Goal: Information Seeking & Learning: Learn about a topic

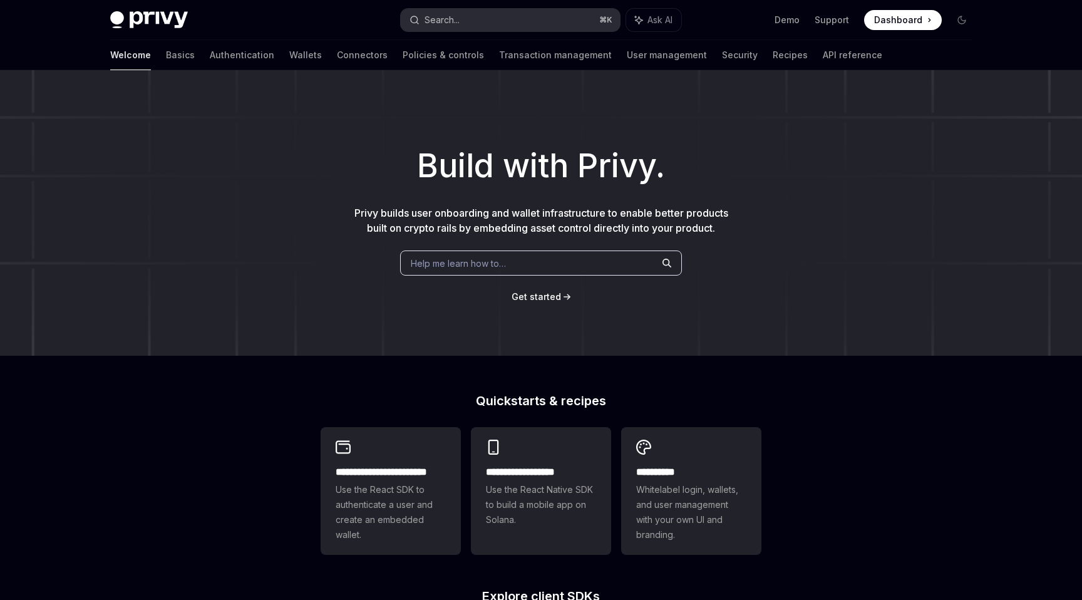
click at [459, 25] on div "Search..." at bounding box center [442, 20] width 35 height 15
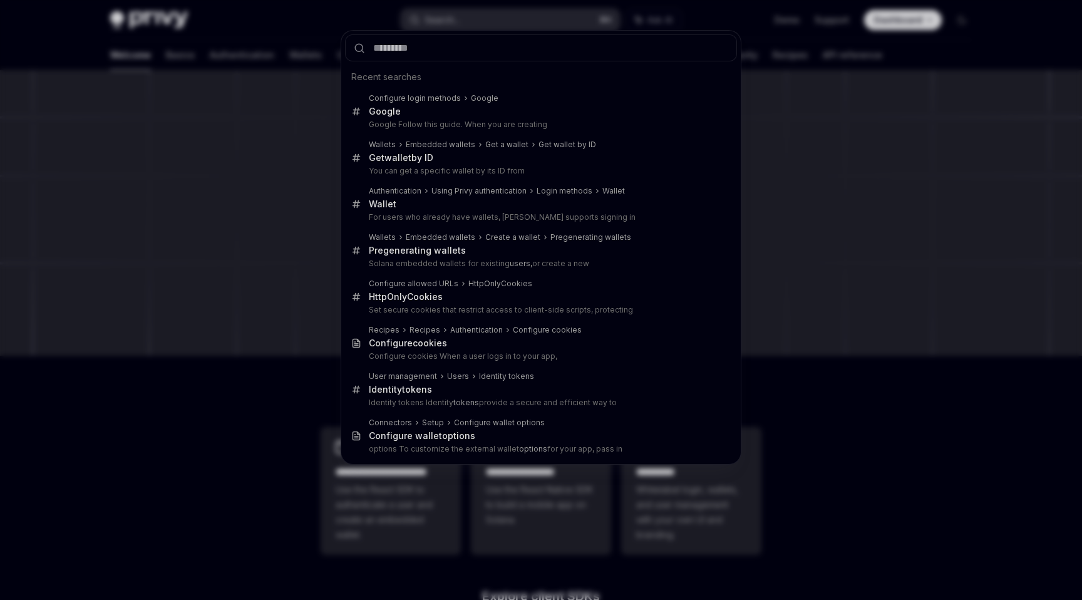
type input "*"
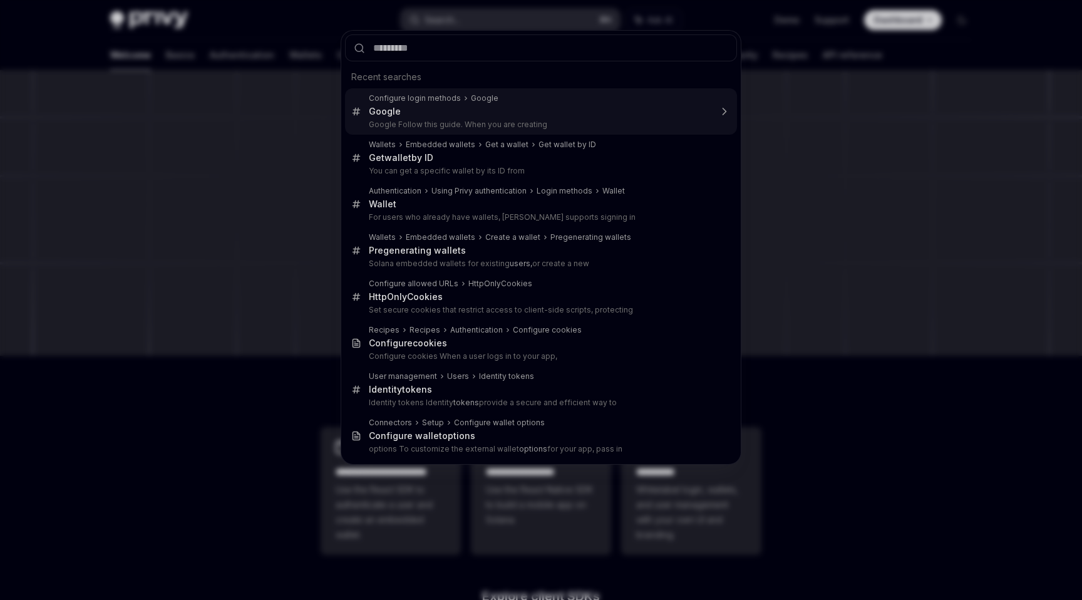
type input "*"
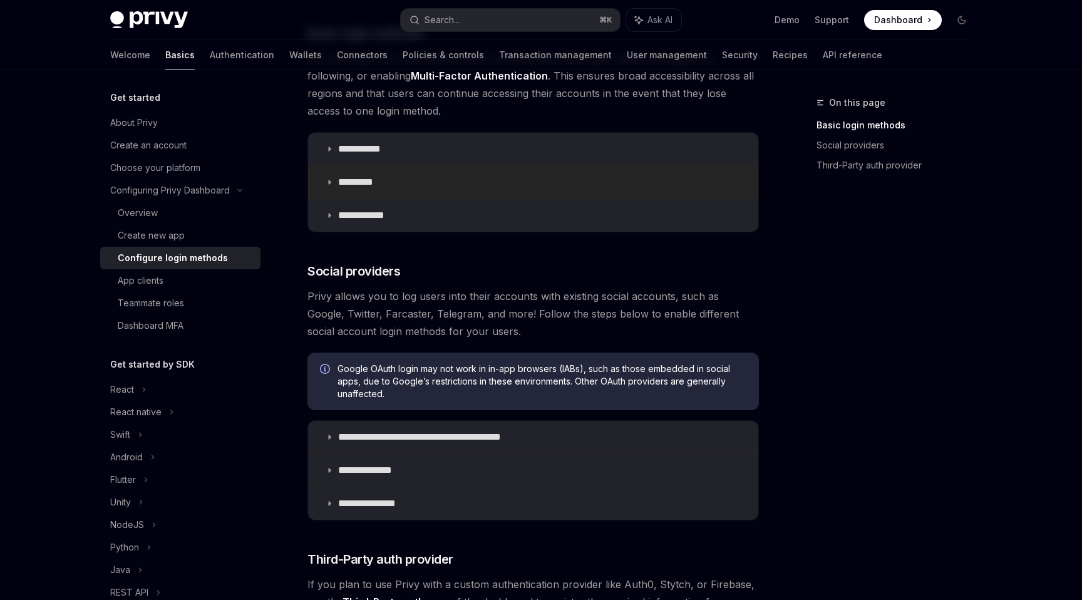
scroll to position [210, 0]
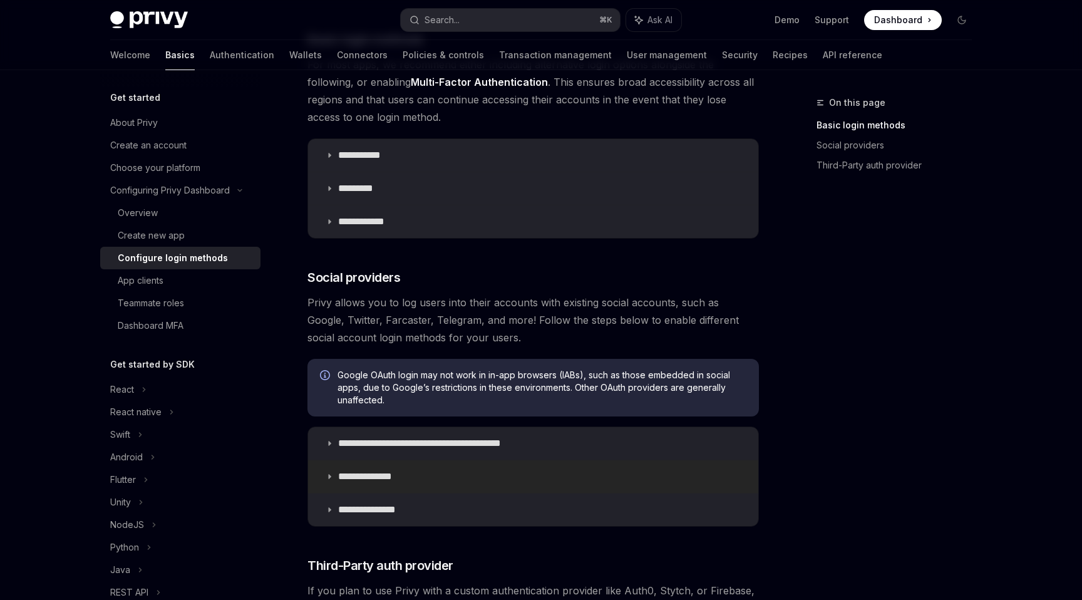
click at [492, 468] on summary "**********" at bounding box center [533, 476] width 450 height 33
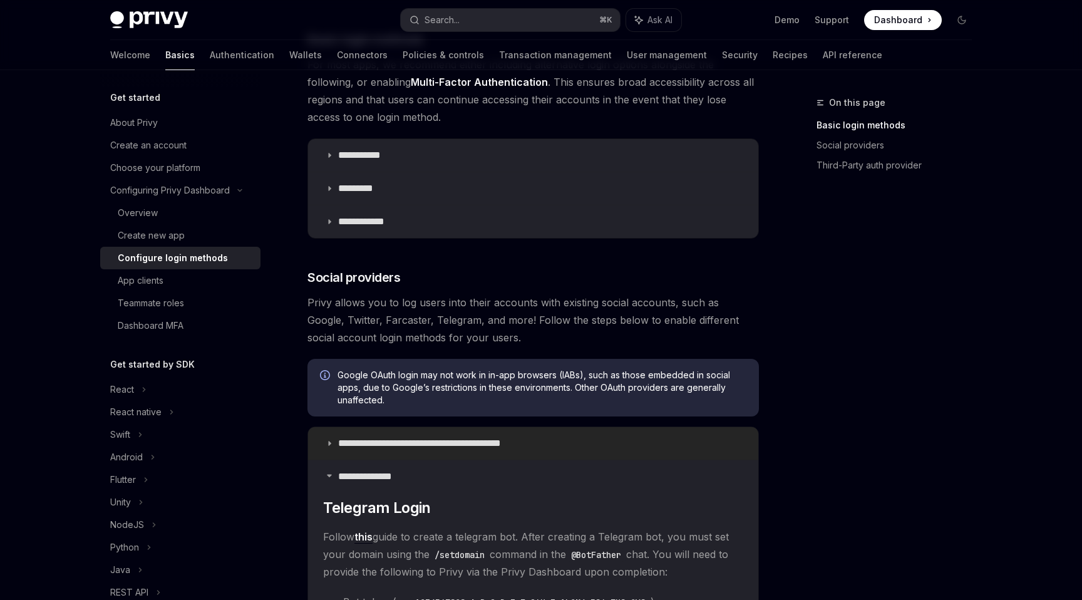
click at [492, 441] on p "**********" at bounding box center [441, 443] width 207 height 13
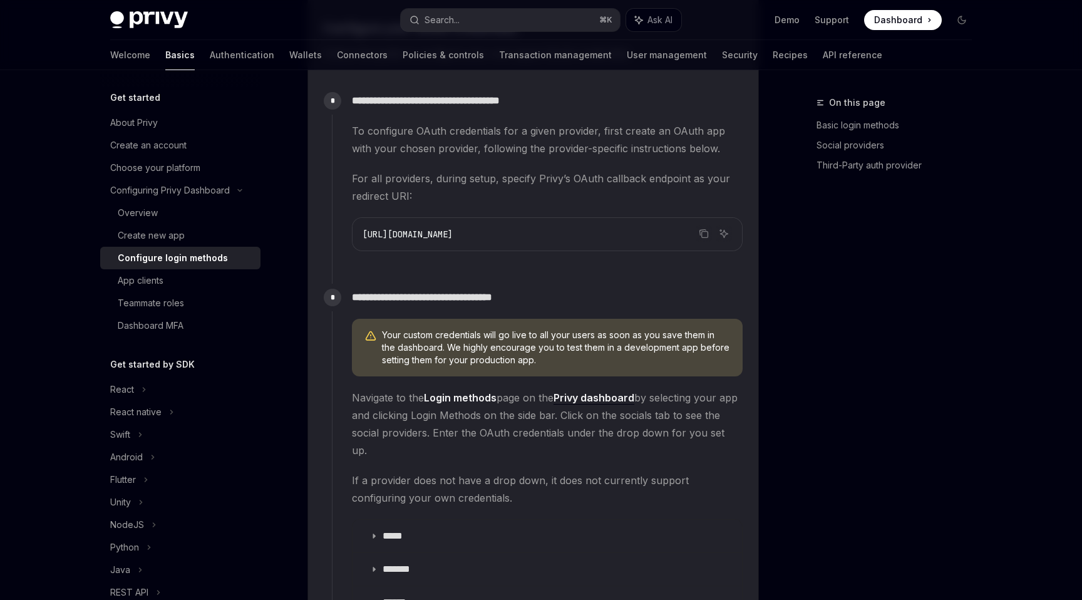
scroll to position [1078, 0]
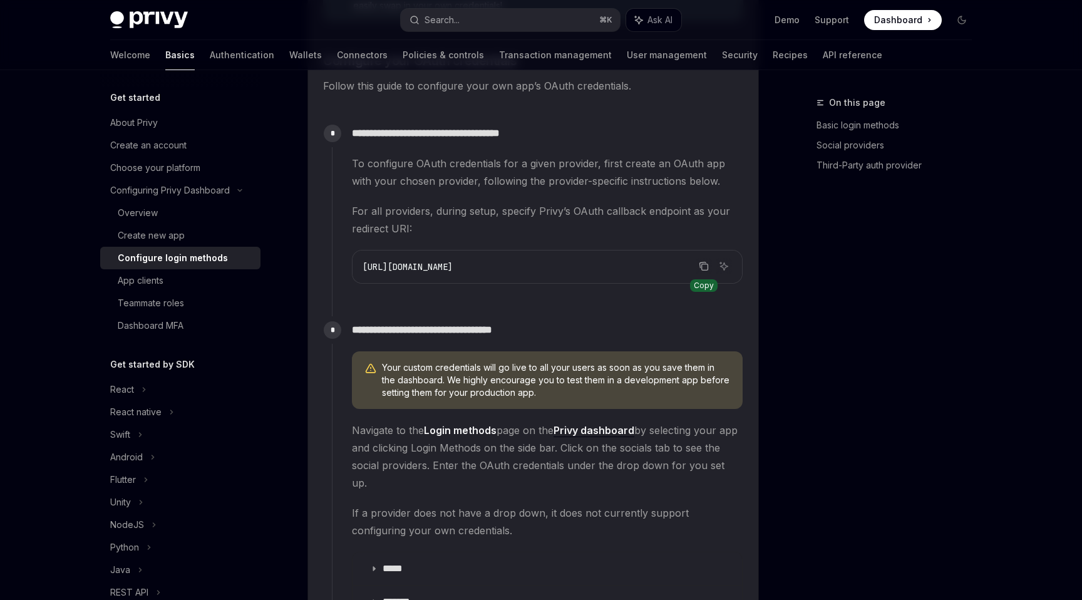
click at [703, 266] on icon "Copy the contents from the code block" at bounding box center [704, 266] width 10 height 10
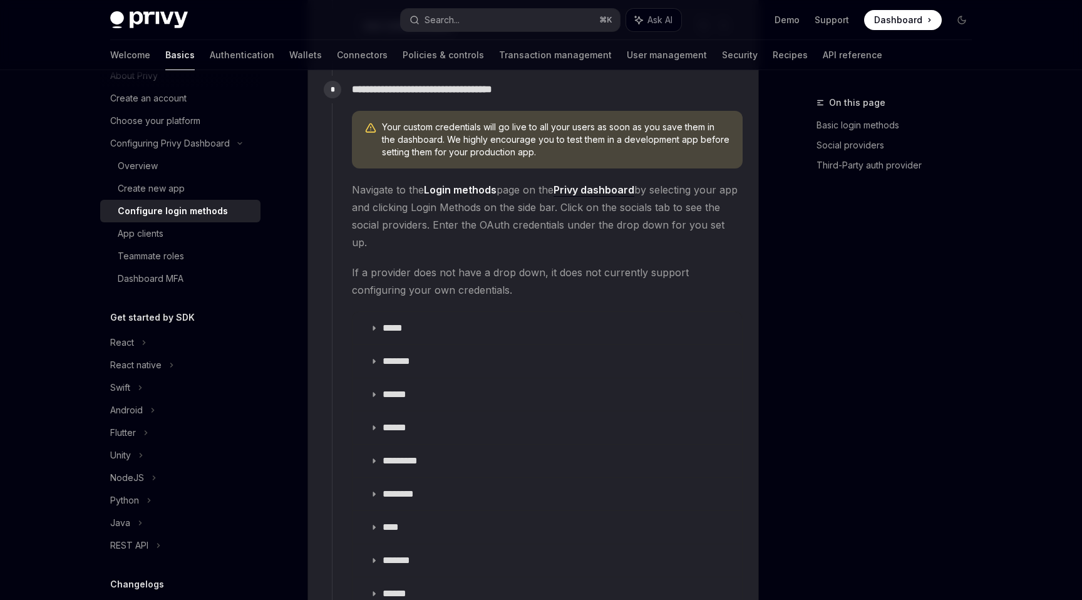
scroll to position [0, 0]
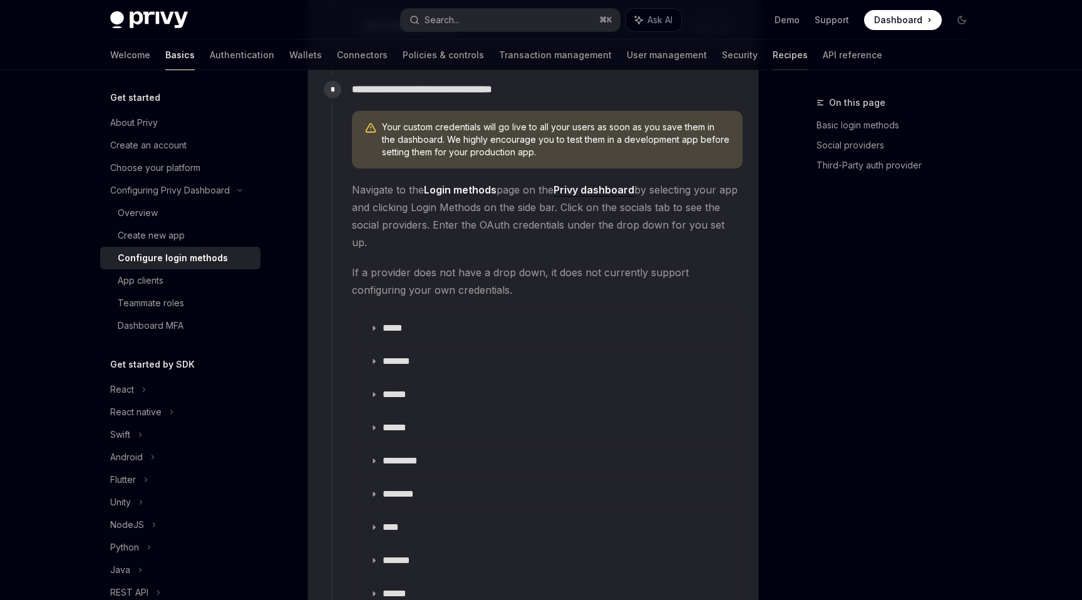
click at [773, 58] on link "Recipes" at bounding box center [790, 55] width 35 height 30
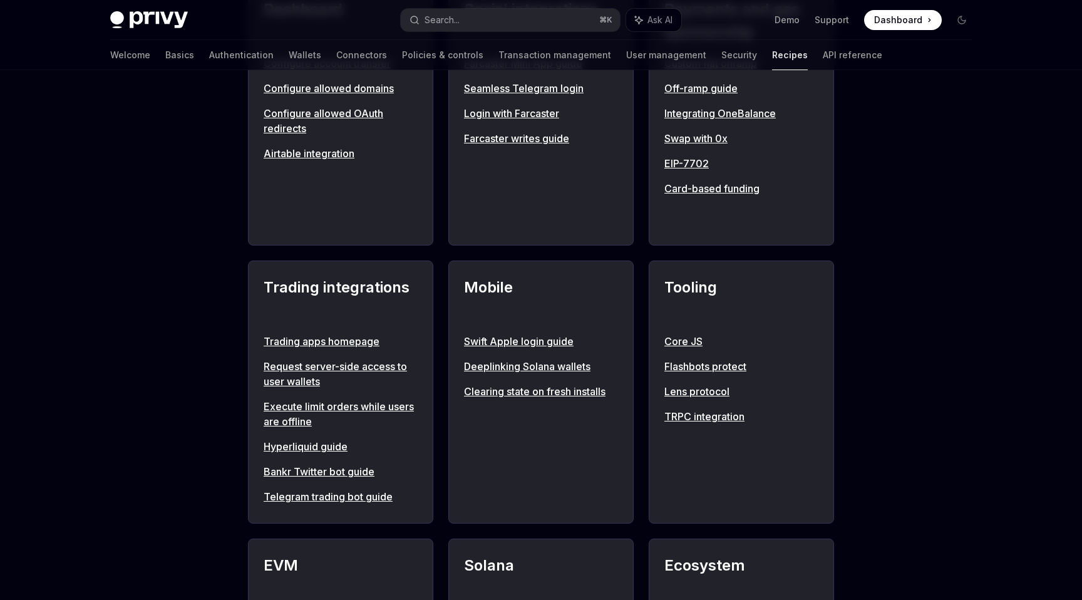
scroll to position [832, 0]
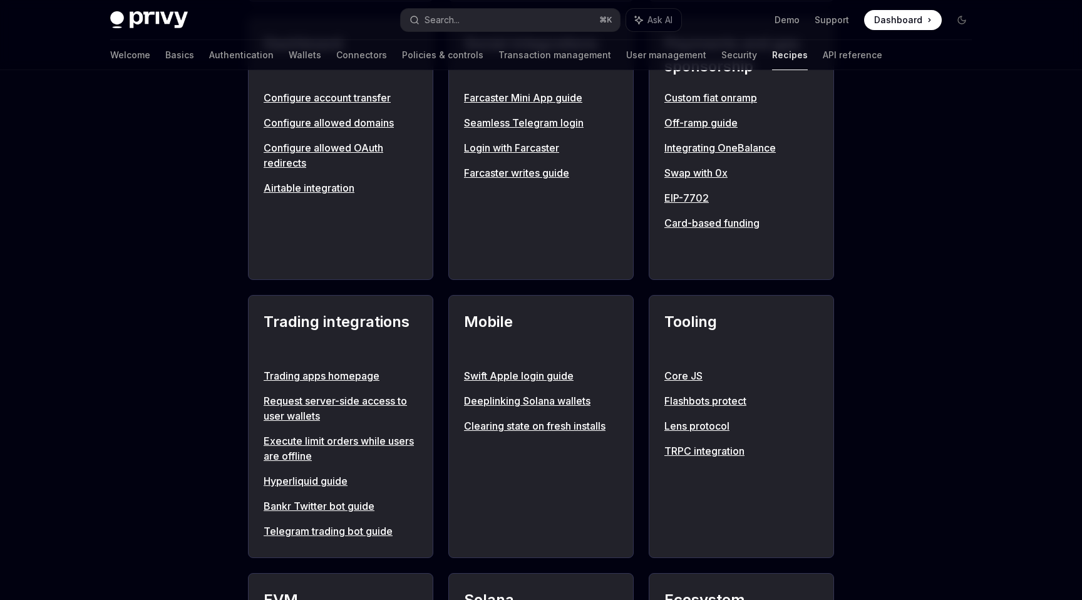
click at [346, 374] on link "Trading apps homepage" at bounding box center [341, 375] width 154 height 15
type textarea "*"
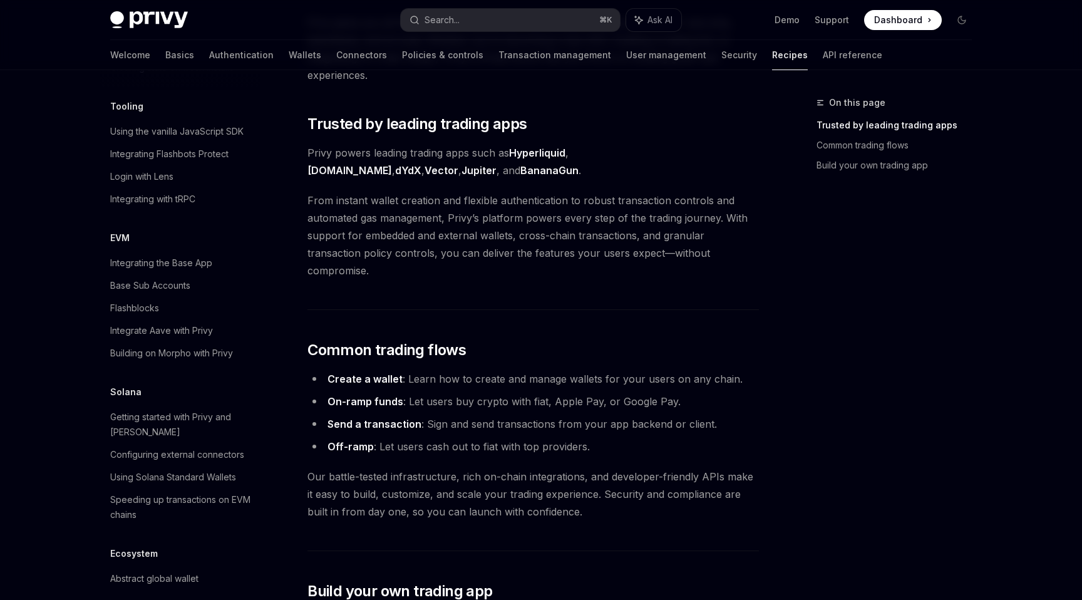
scroll to position [181, 0]
